Goal: Task Accomplishment & Management: Manage account settings

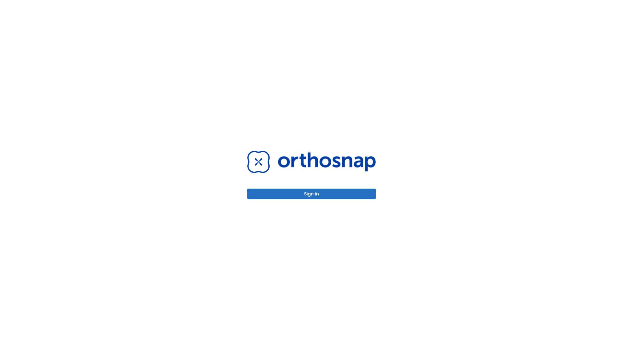
click at [311, 194] on button "Sign in" at bounding box center [311, 194] width 128 height 11
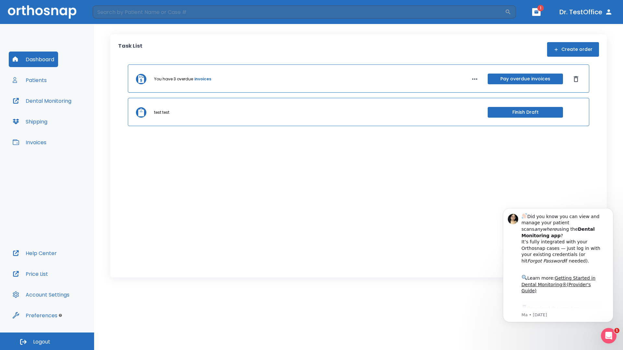
click at [47, 341] on span "Logout" at bounding box center [41, 342] width 17 height 7
